Goal: Task Accomplishment & Management: Use online tool/utility

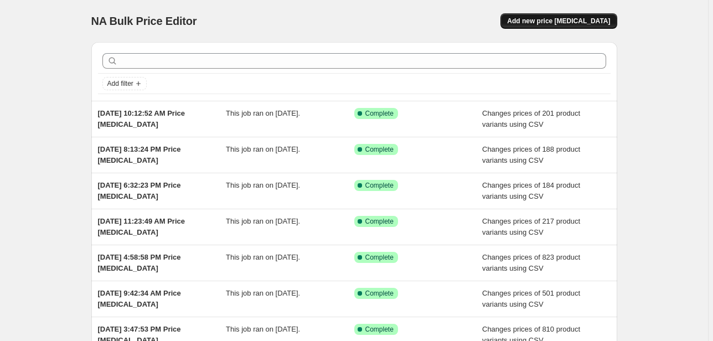
click at [563, 24] on span "Add new price [MEDICAL_DATA]" at bounding box center [558, 21] width 103 height 9
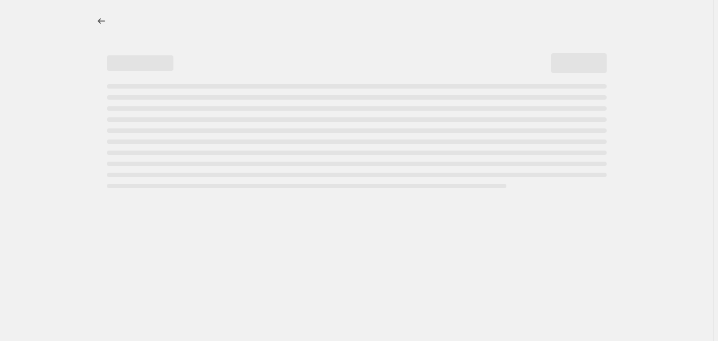
select select "percentage"
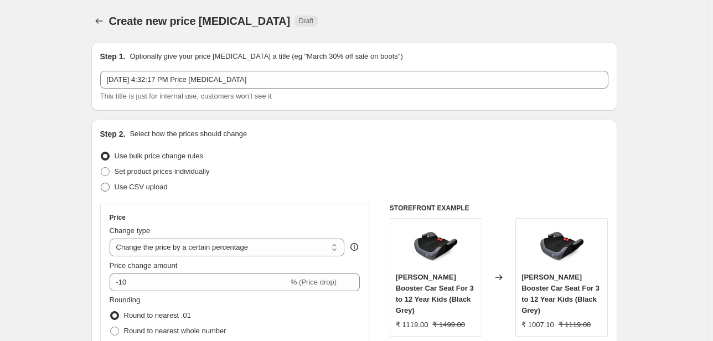
click at [146, 186] on span "Use CSV upload" at bounding box center [141, 187] width 53 height 8
click at [101, 183] on input "Use CSV upload" at bounding box center [101, 183] width 1 height 1
radio input "true"
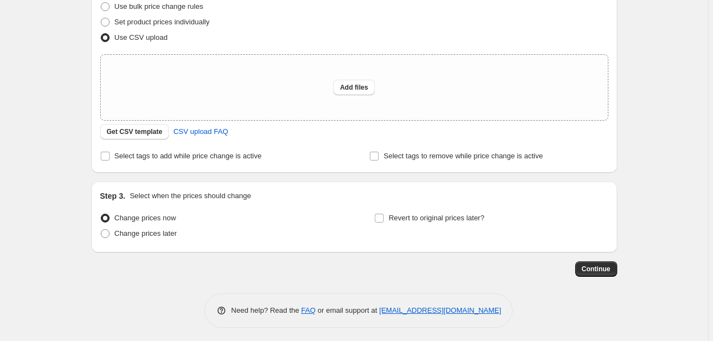
scroll to position [153, 0]
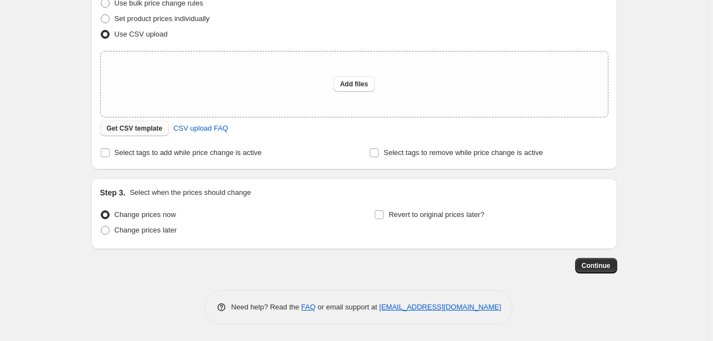
click at [142, 129] on span "Get CSV template" at bounding box center [135, 128] width 56 height 9
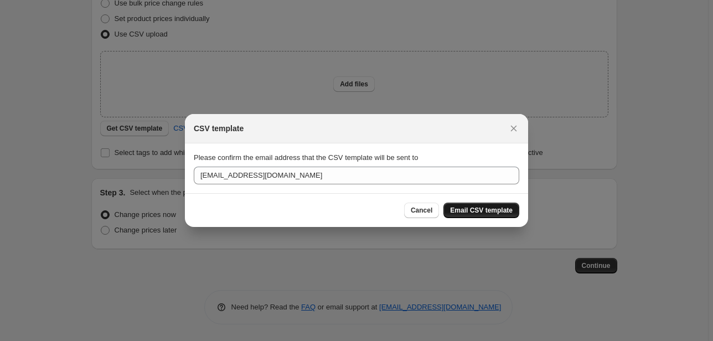
click at [490, 210] on span "Email CSV template" at bounding box center [481, 210] width 63 height 9
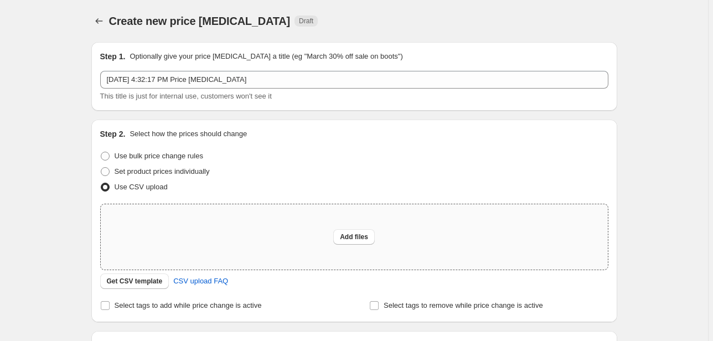
scroll to position [153, 0]
